Goal: Entertainment & Leisure: Consume media (video, audio)

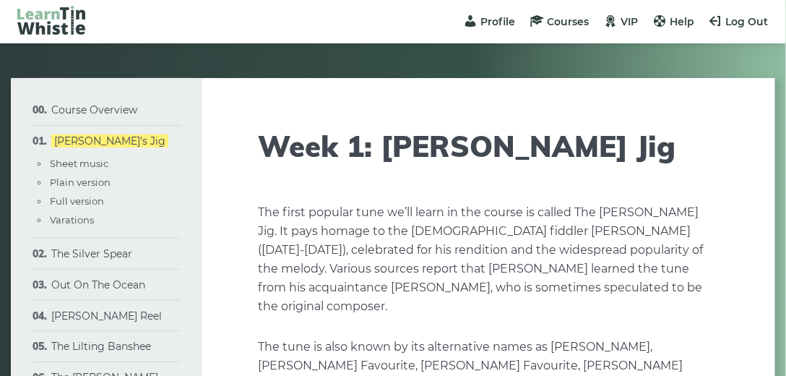
type input "****"
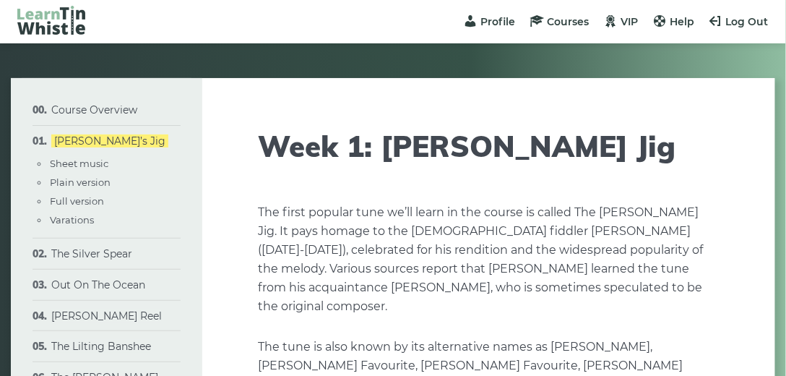
type input "****"
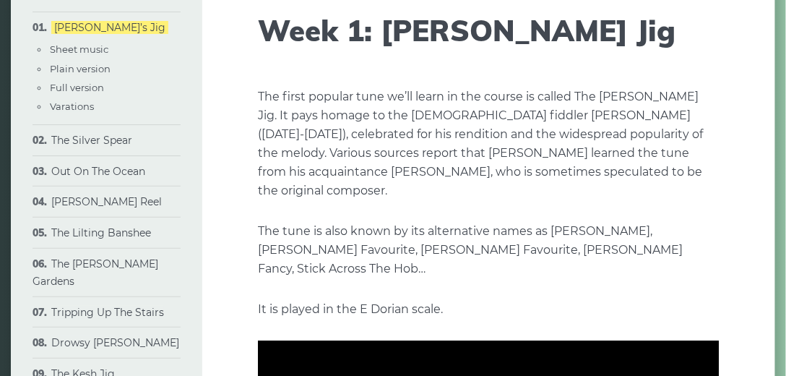
scroll to position [111, 0]
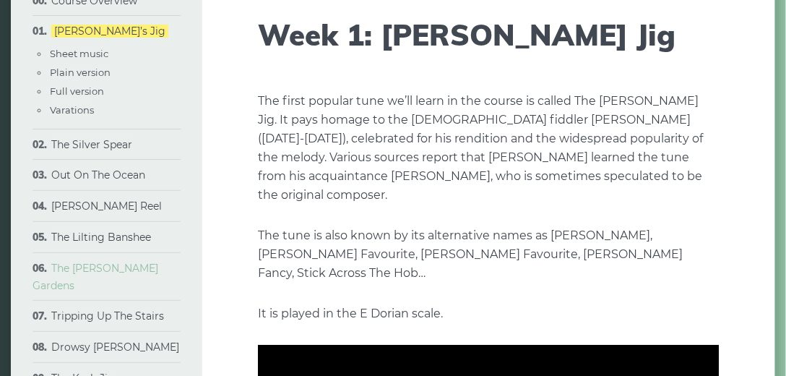
click at [130, 273] on link "The [PERSON_NAME] Gardens" at bounding box center [96, 277] width 126 height 30
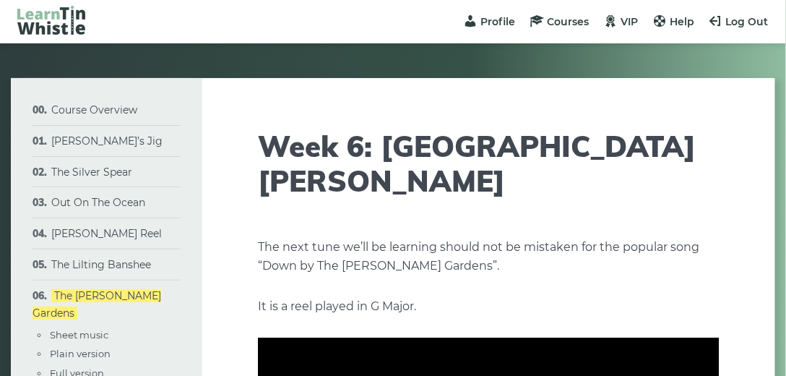
type input "****"
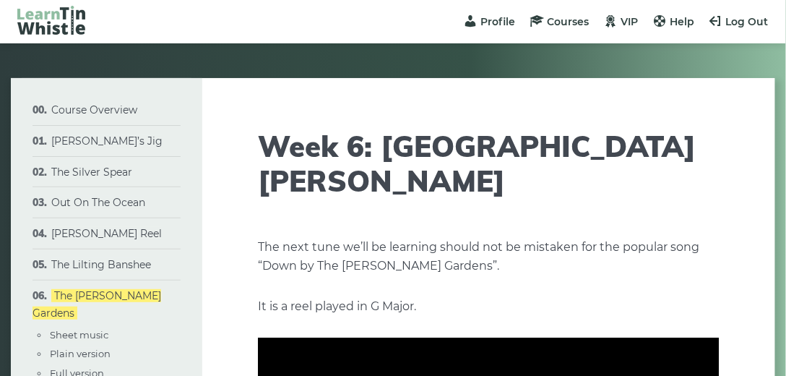
type input "****"
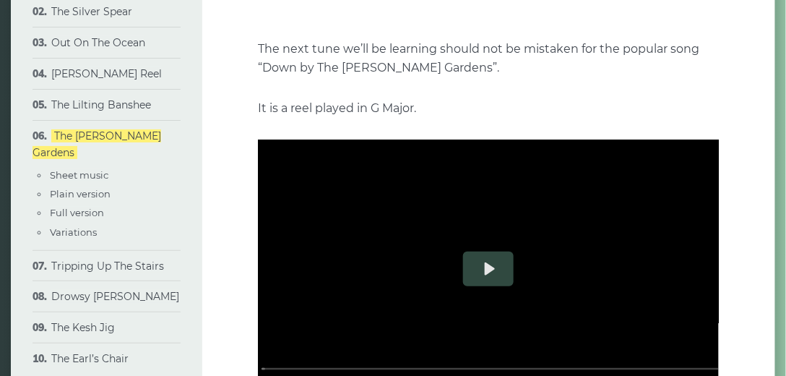
scroll to position [210, 0]
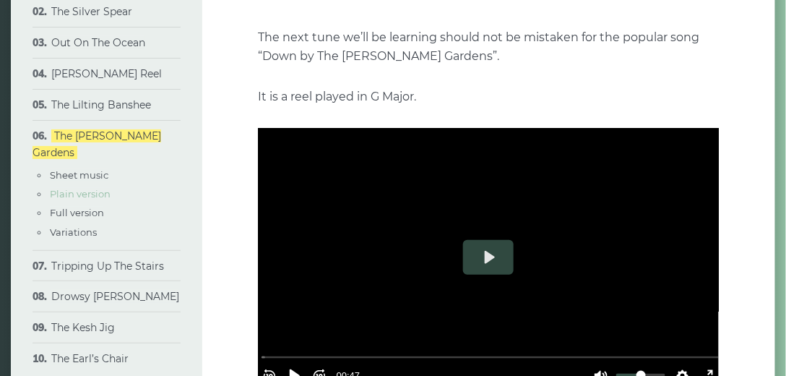
click at [98, 188] on link "Plain version" at bounding box center [80, 194] width 61 height 12
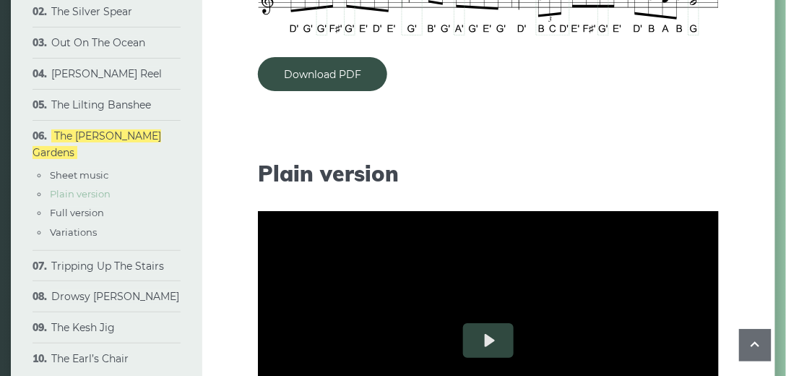
scroll to position [1314, 0]
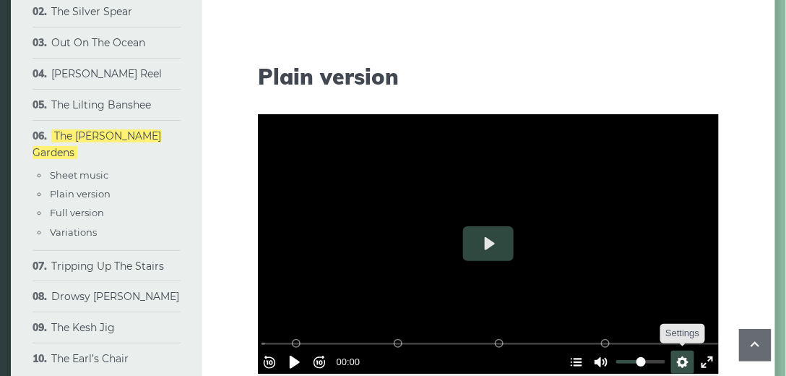
click at [674, 351] on button "Settings" at bounding box center [683, 362] width 23 height 23
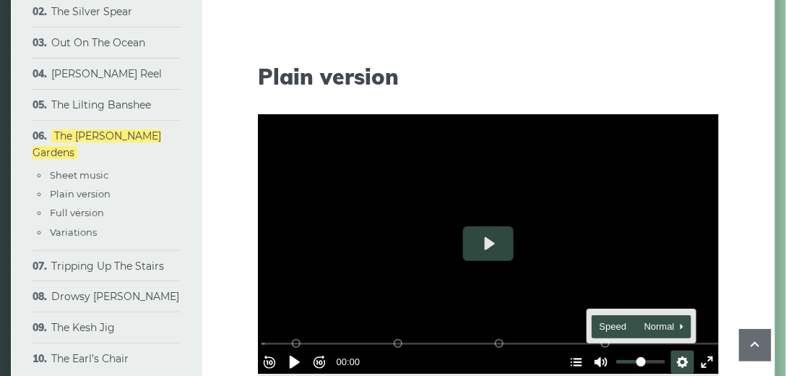
click at [600, 319] on span "Speed Normal" at bounding box center [636, 327] width 72 height 16
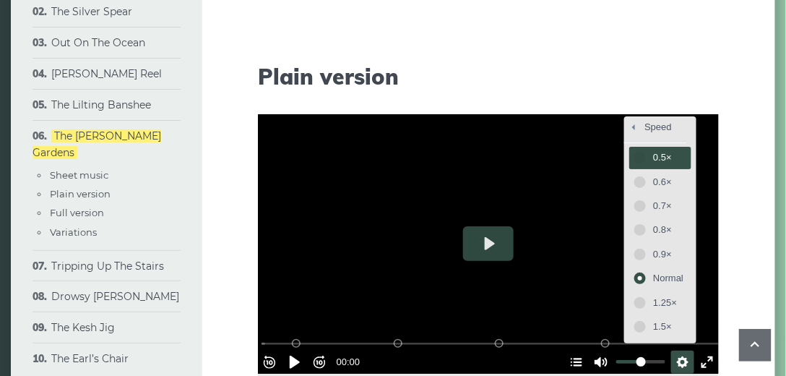
click at [667, 150] on span "0.5×" at bounding box center [668, 158] width 30 height 16
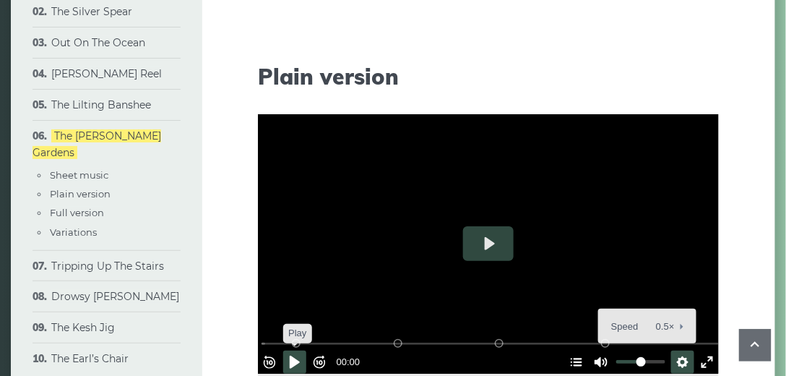
click at [301, 351] on button "Pause Play" at bounding box center [294, 362] width 23 height 23
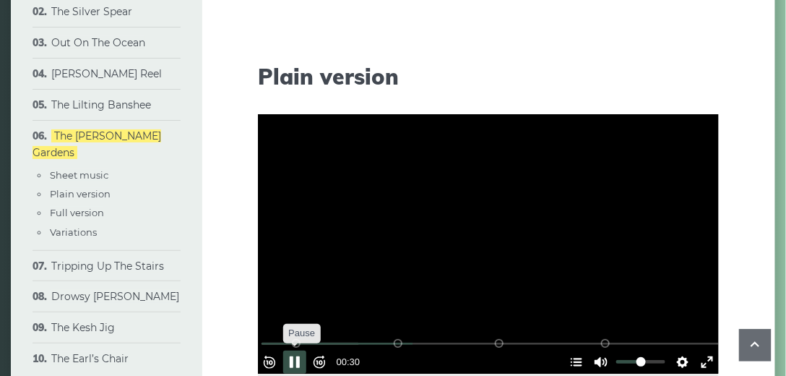
type input "*****"
click at [301, 351] on button "Pause Play" at bounding box center [294, 362] width 23 height 23
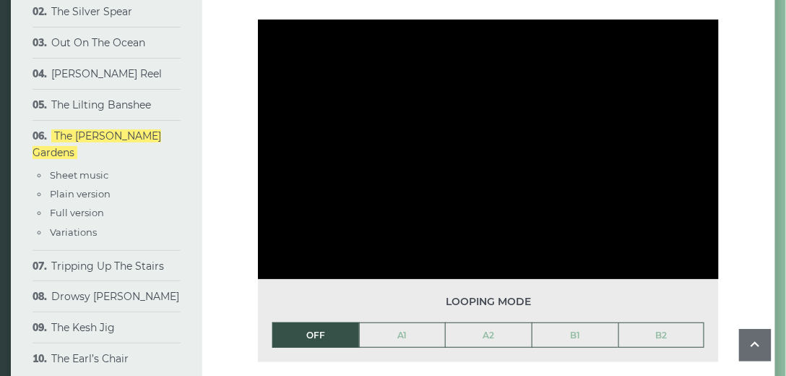
drag, startPoint x: 369, startPoint y: 365, endPoint x: 280, endPoint y: 395, distance: 93.3
click at [280, 375] on html "Profile Courses VIP Help Log Out Menu Menu Course Overview Approach & methodolo…" at bounding box center [393, 333] width 786 height 3485
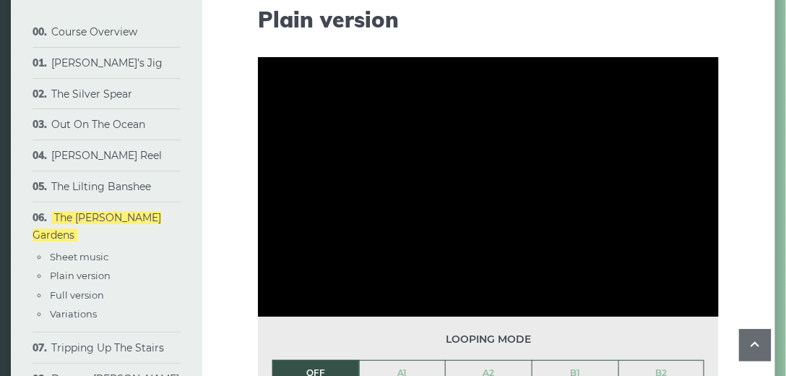
scroll to position [1363, 0]
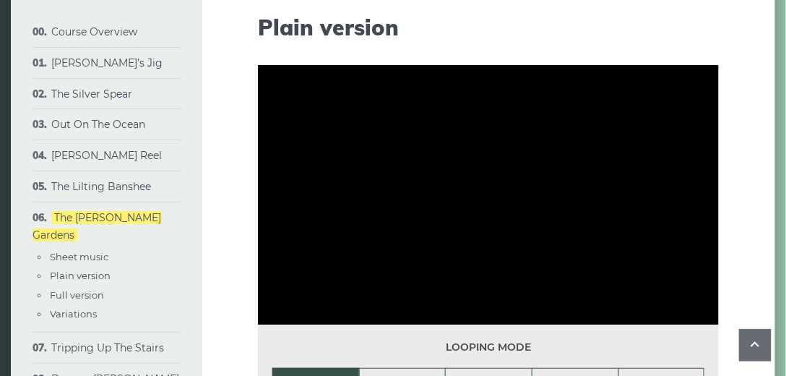
drag, startPoint x: 789, startPoint y: 182, endPoint x: 716, endPoint y: 15, distance: 182.0
click at [753, 348] on icon at bounding box center [755, 344] width 17 height 18
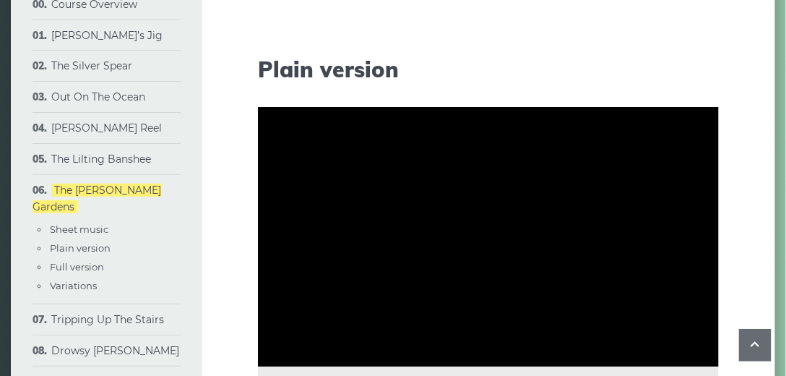
scroll to position [1313, 0]
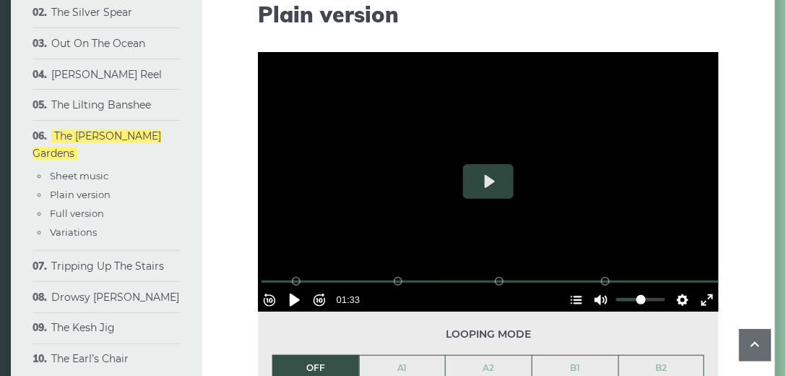
scroll to position [1428, 0]
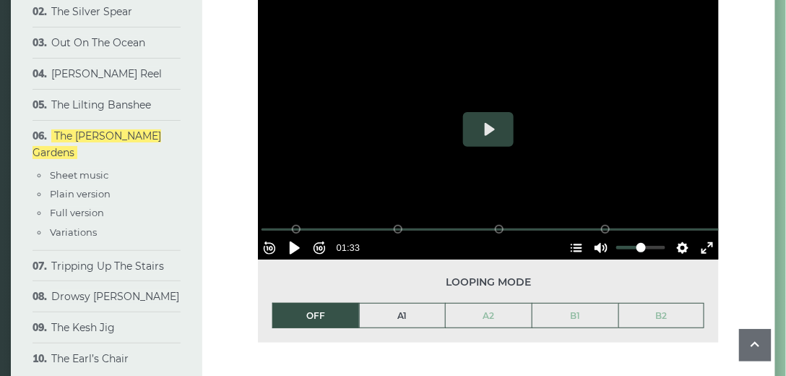
click at [414, 304] on link "A1" at bounding box center [403, 316] width 86 height 25
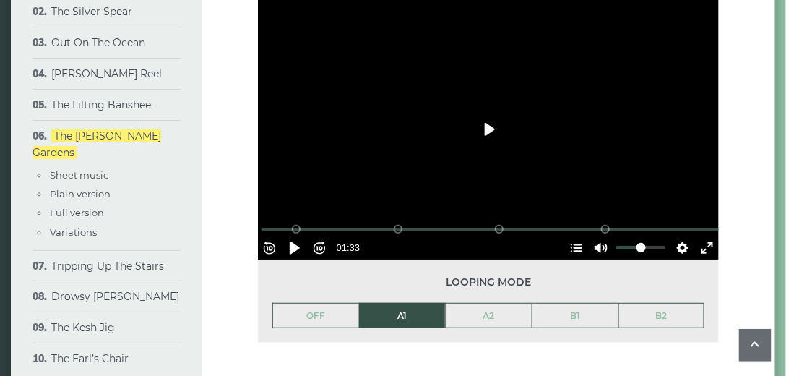
click at [490, 112] on button "Play" at bounding box center [488, 129] width 51 height 35
click at [494, 127] on div at bounding box center [488, 130] width 461 height 260
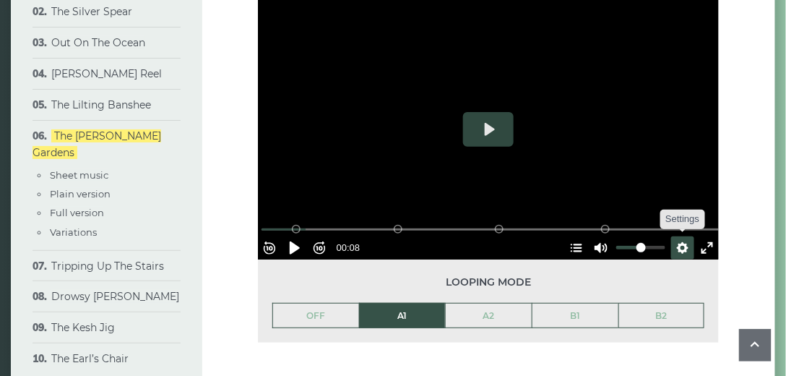
click at [680, 236] on button "Settings" at bounding box center [683, 247] width 23 height 23
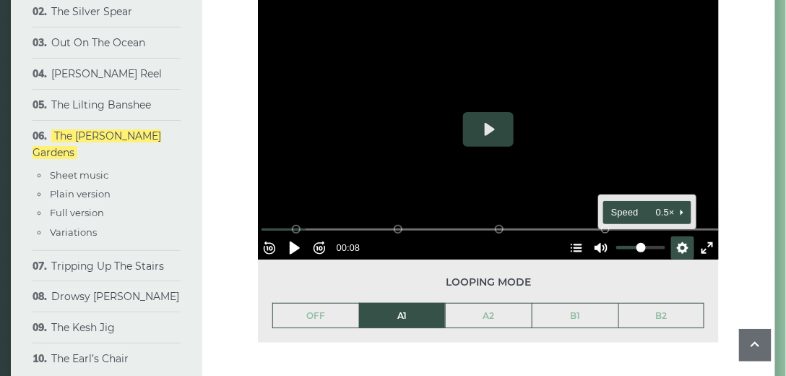
click at [659, 205] on span "Speed 0.5×" at bounding box center [642, 213] width 60 height 16
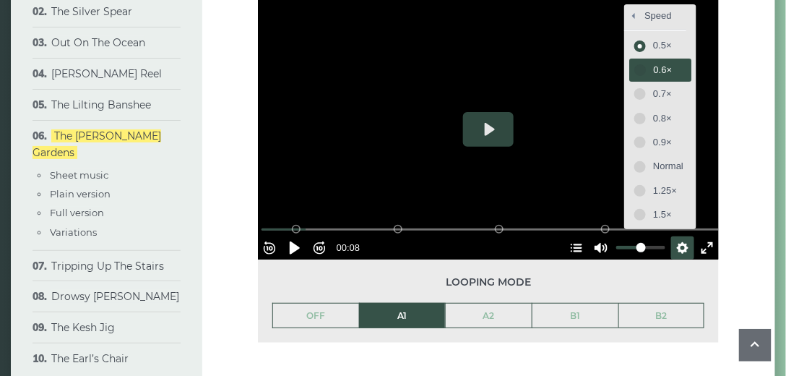
click at [653, 62] on span "0.6×" at bounding box center [668, 70] width 30 height 16
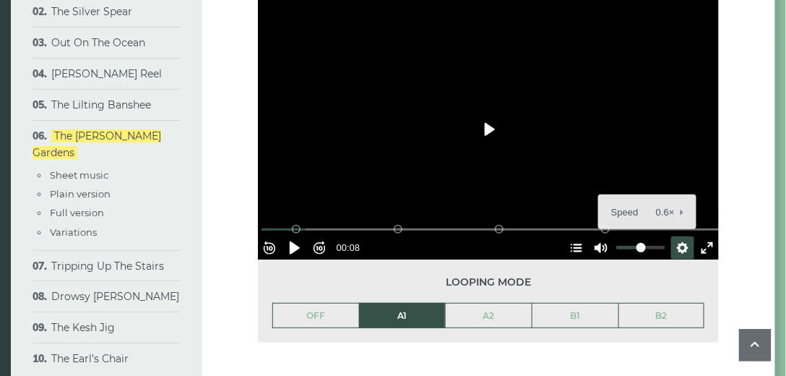
click at [489, 112] on button "Play" at bounding box center [488, 129] width 51 height 35
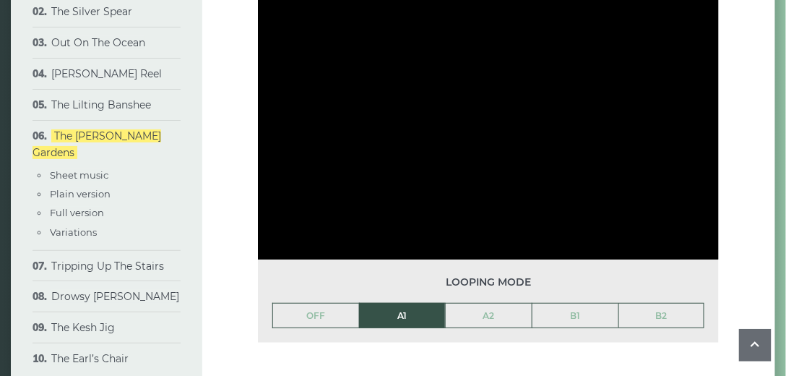
click at [489, 103] on div at bounding box center [488, 130] width 461 height 260
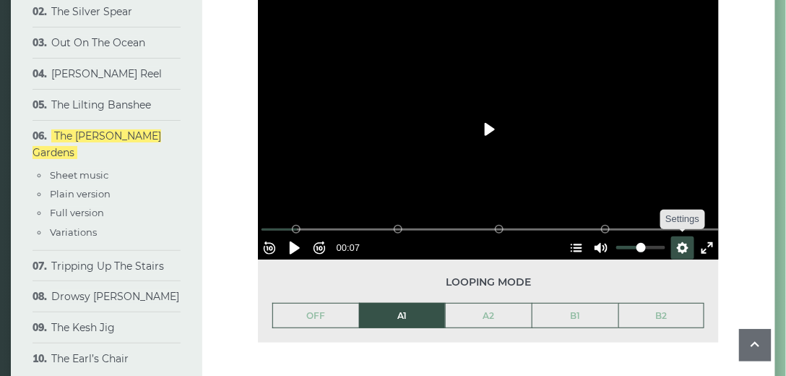
click at [677, 236] on button "Settings" at bounding box center [683, 247] width 23 height 23
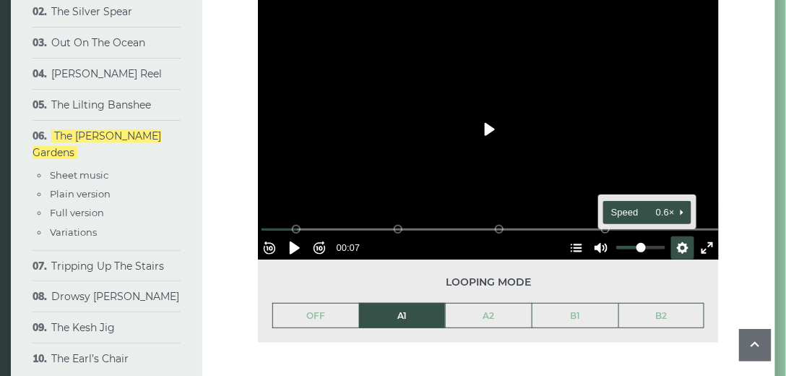
click at [620, 205] on span "Speed 0.6×" at bounding box center [642, 213] width 60 height 16
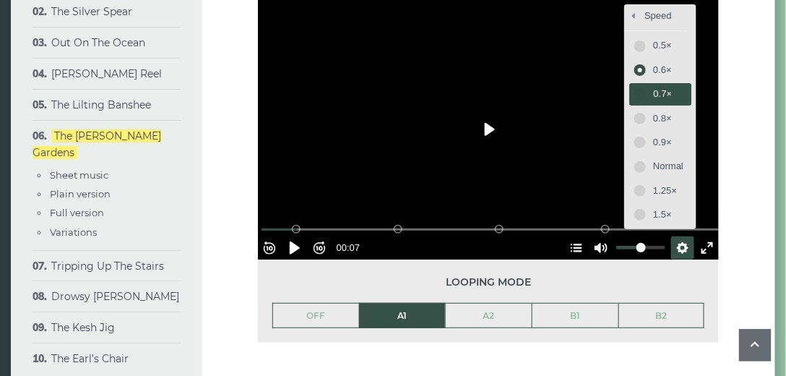
click at [653, 86] on span "0.7×" at bounding box center [668, 94] width 30 height 16
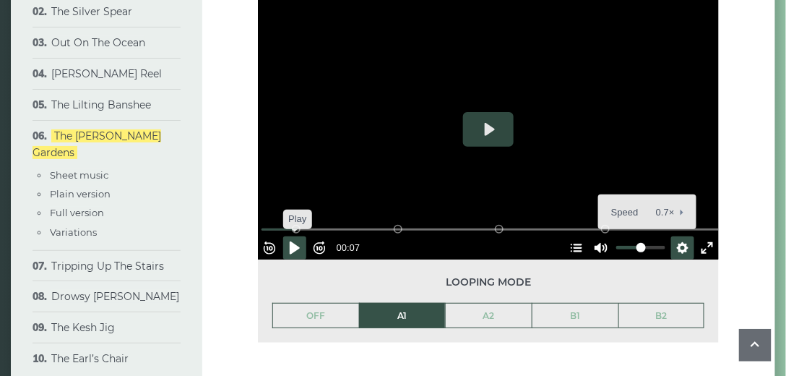
click at [301, 236] on button "Pause Play" at bounding box center [294, 247] width 23 height 23
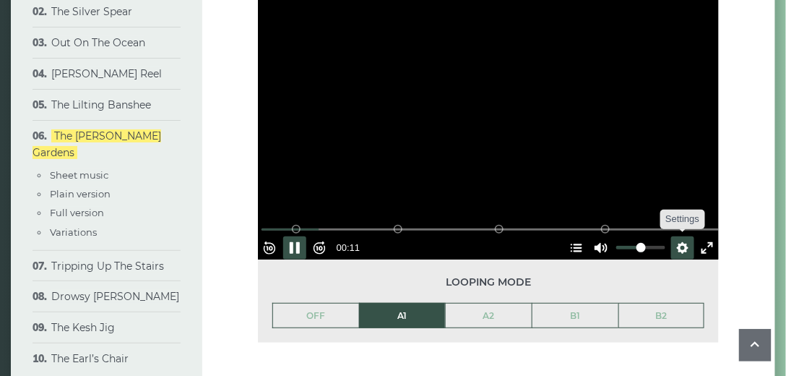
click at [672, 236] on button "Settings" at bounding box center [683, 247] width 23 height 23
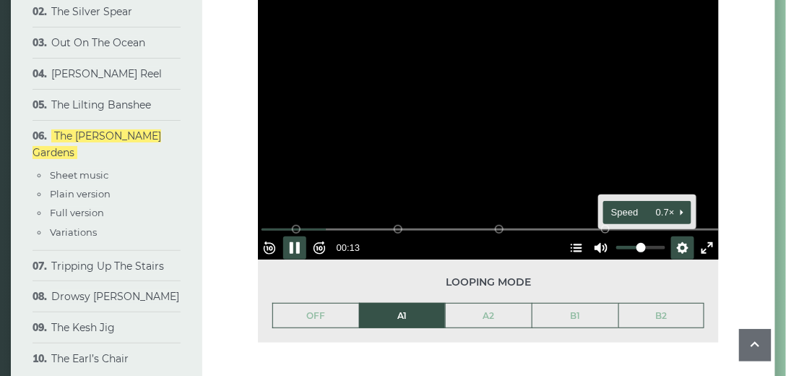
drag, startPoint x: 672, startPoint y: 205, endPoint x: 643, endPoint y: 178, distance: 39.9
click at [672, 236] on div "Settings Captions Disabled Quality undefined Loop undefined Speed 0.7× Captions…" at bounding box center [683, 247] width 23 height 23
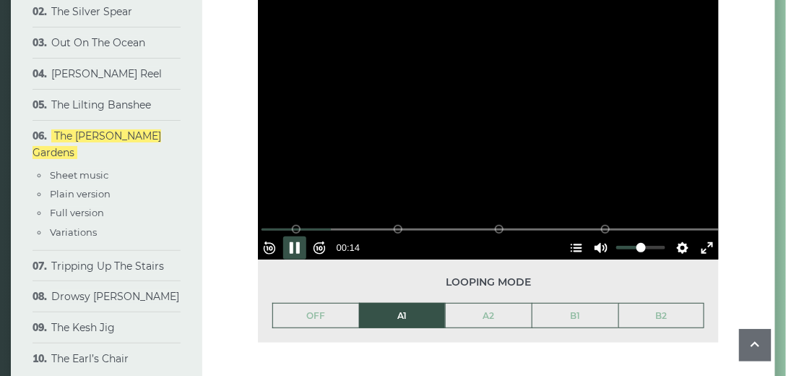
click at [623, 197] on div "Rewind 10s Pause Play Forward 10s % buffered 01:23 B2 (Bars 25-32) B1 (Bars 17-…" at bounding box center [488, 228] width 461 height 62
click at [677, 236] on button "Settings" at bounding box center [683, 247] width 23 height 23
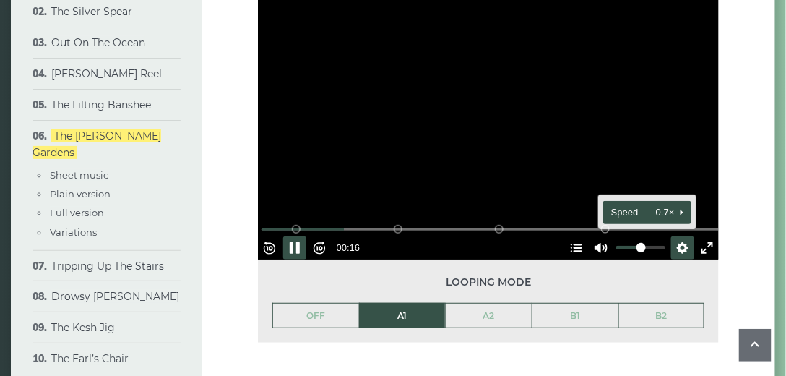
click at [620, 205] on span "Speed 0.7×" at bounding box center [642, 213] width 60 height 16
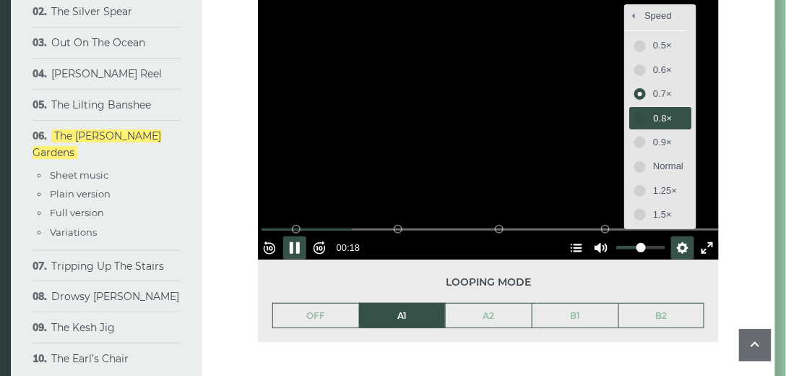
click at [653, 111] on span "0.8×" at bounding box center [668, 119] width 30 height 16
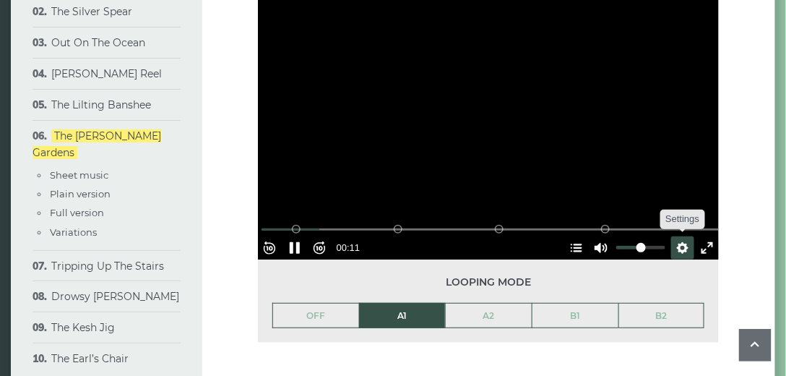
click at [672, 236] on button "Settings" at bounding box center [683, 247] width 23 height 23
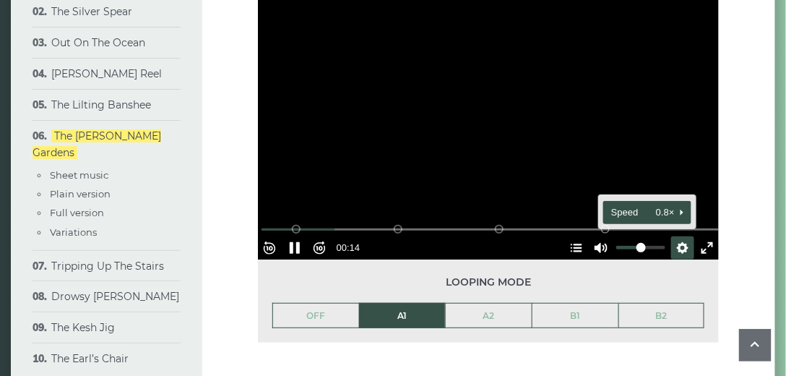
click at [613, 205] on span "Speed 0.8×" at bounding box center [642, 213] width 60 height 16
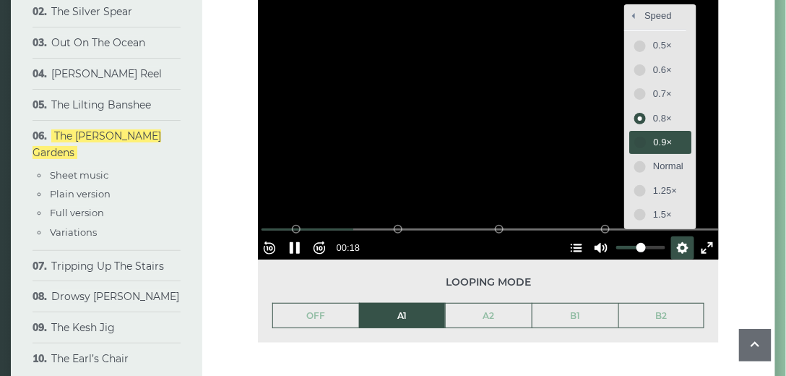
click at [653, 134] on span "0.9×" at bounding box center [668, 142] width 30 height 16
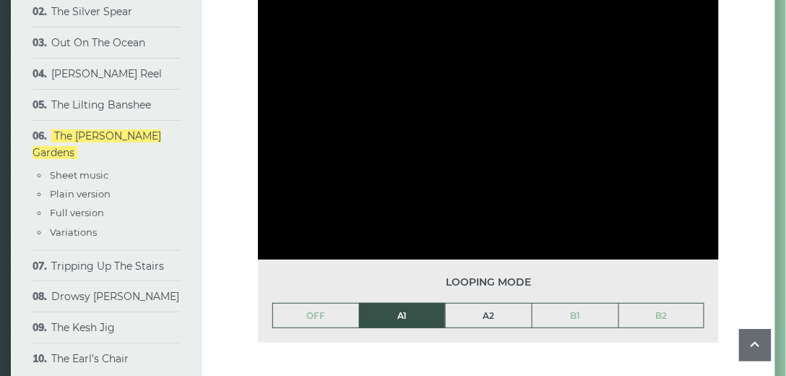
click at [483, 304] on link "A2" at bounding box center [489, 316] width 86 height 25
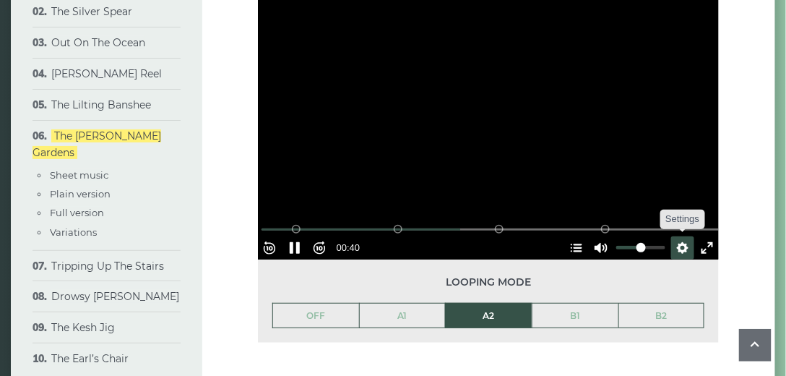
click at [677, 236] on button "Settings" at bounding box center [683, 247] width 23 height 23
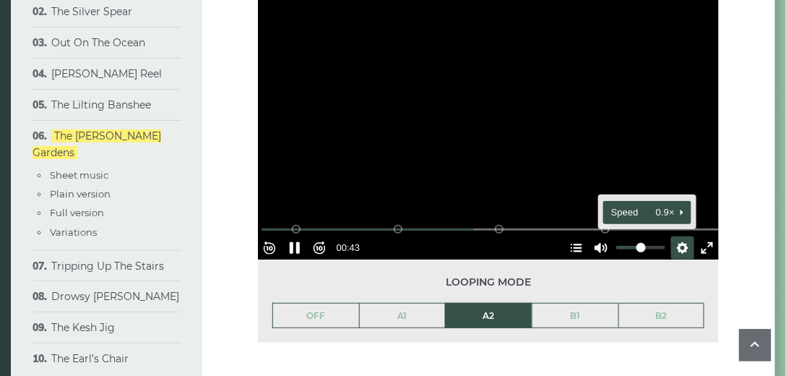
click at [620, 205] on span "Speed 0.9×" at bounding box center [642, 213] width 60 height 16
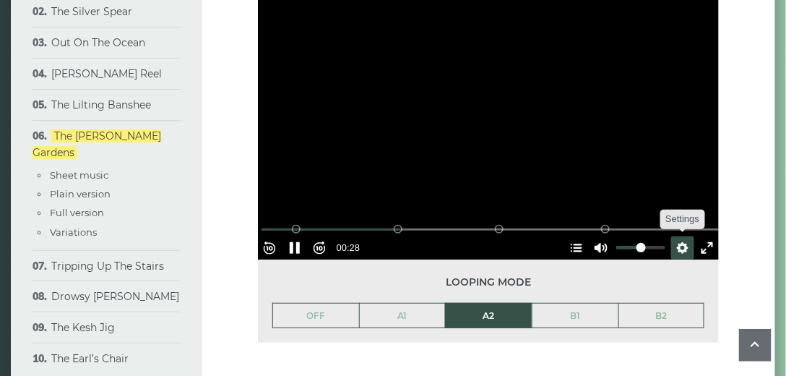
click at [672, 236] on button "Settings" at bounding box center [683, 247] width 23 height 23
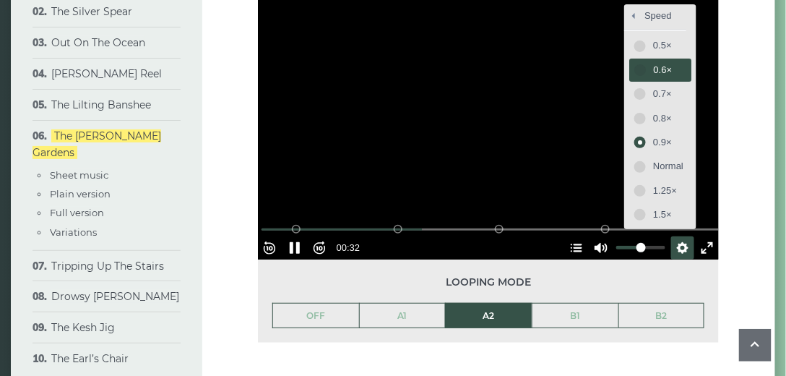
click at [653, 62] on span "0.6×" at bounding box center [668, 70] width 30 height 16
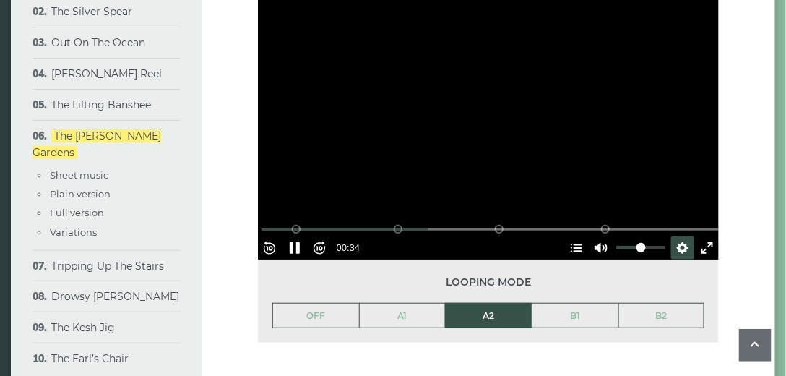
click at [507, 111] on div at bounding box center [488, 130] width 461 height 260
type input "*****"
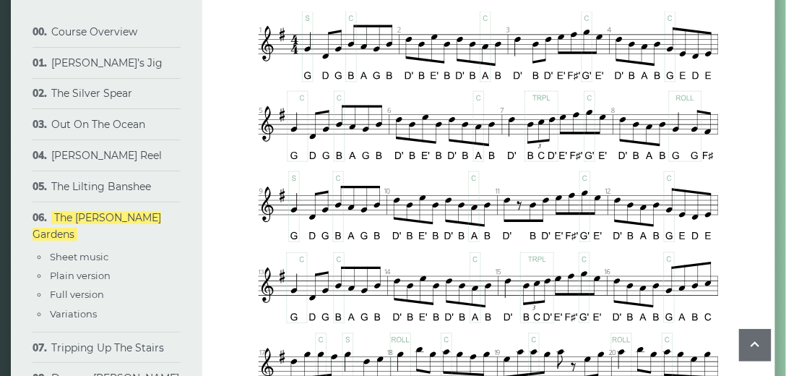
scroll to position [599, 0]
